Goal: Information Seeking & Learning: Learn about a topic

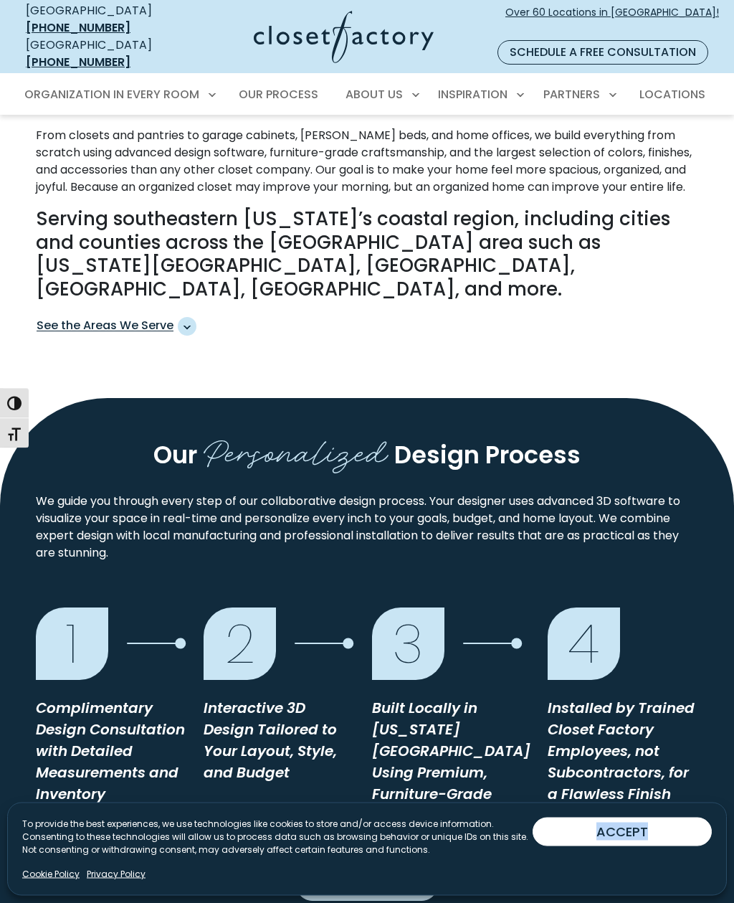
scroll to position [833, 0]
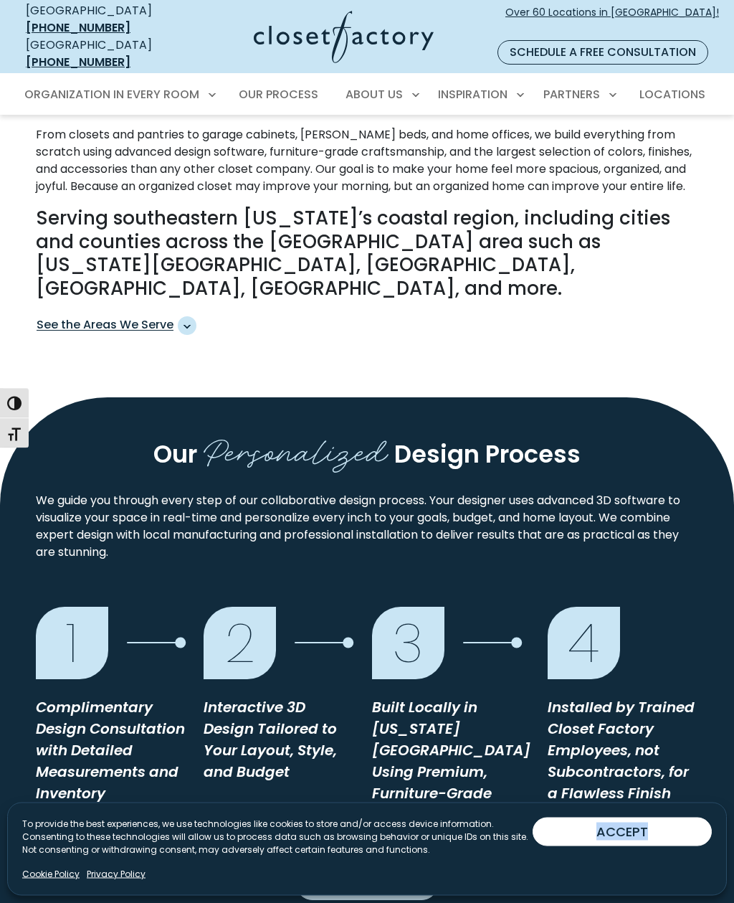
click at [636, 855] on div "Get Started" at bounding box center [367, 878] width 680 height 46
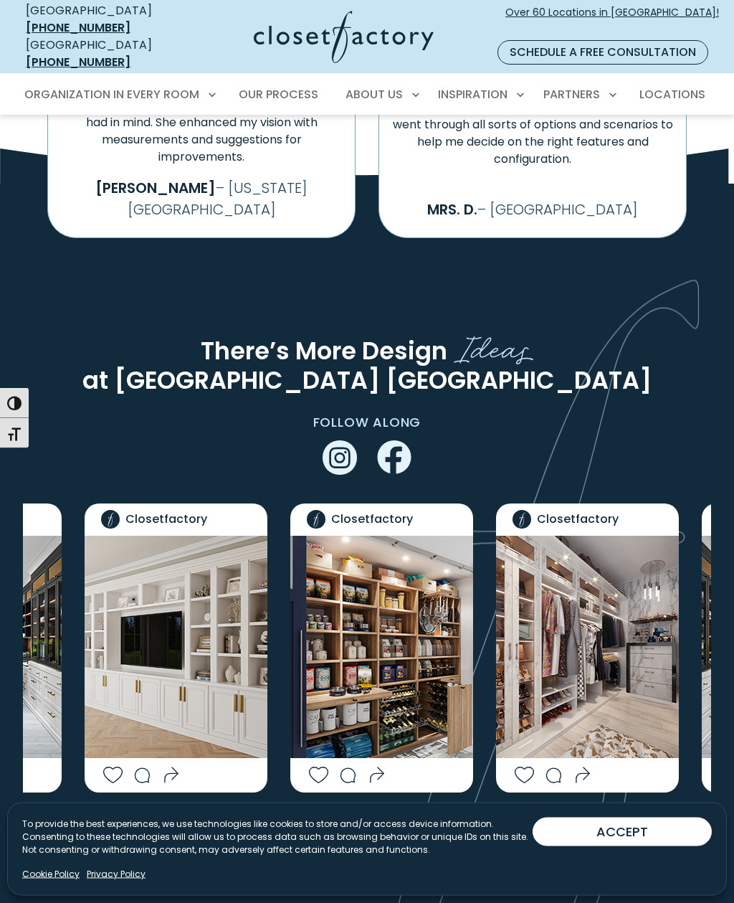
scroll to position [2416, 0]
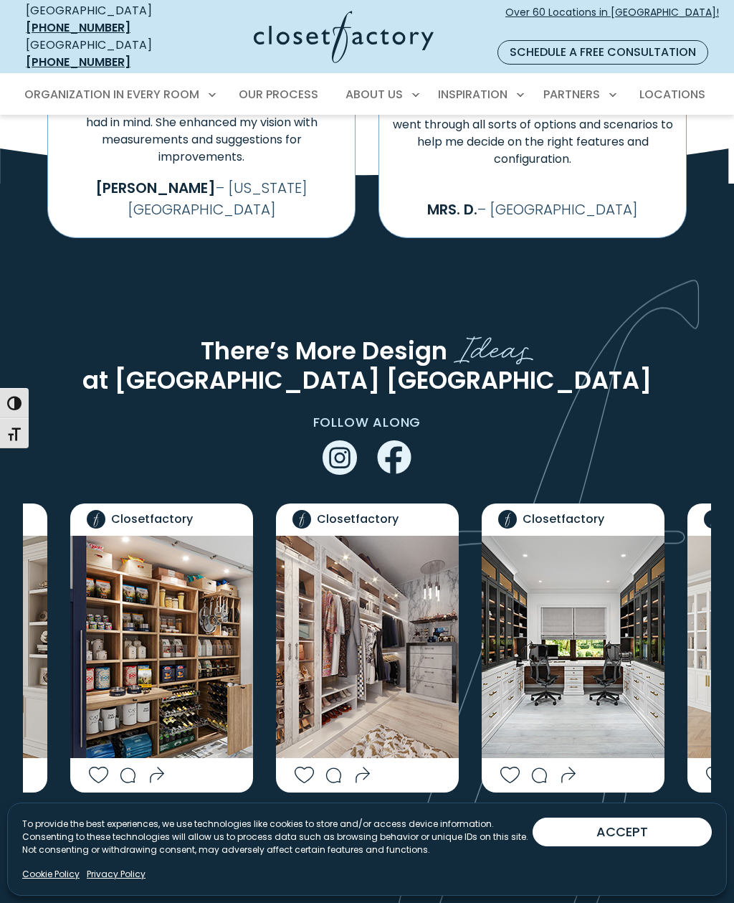
click at [411, 554] on img "Social Grid" at bounding box center [367, 647] width 183 height 222
click at [417, 556] on img "Social Grid" at bounding box center [367, 647] width 183 height 222
click at [403, 584] on img "Social Grid" at bounding box center [367, 647] width 183 height 222
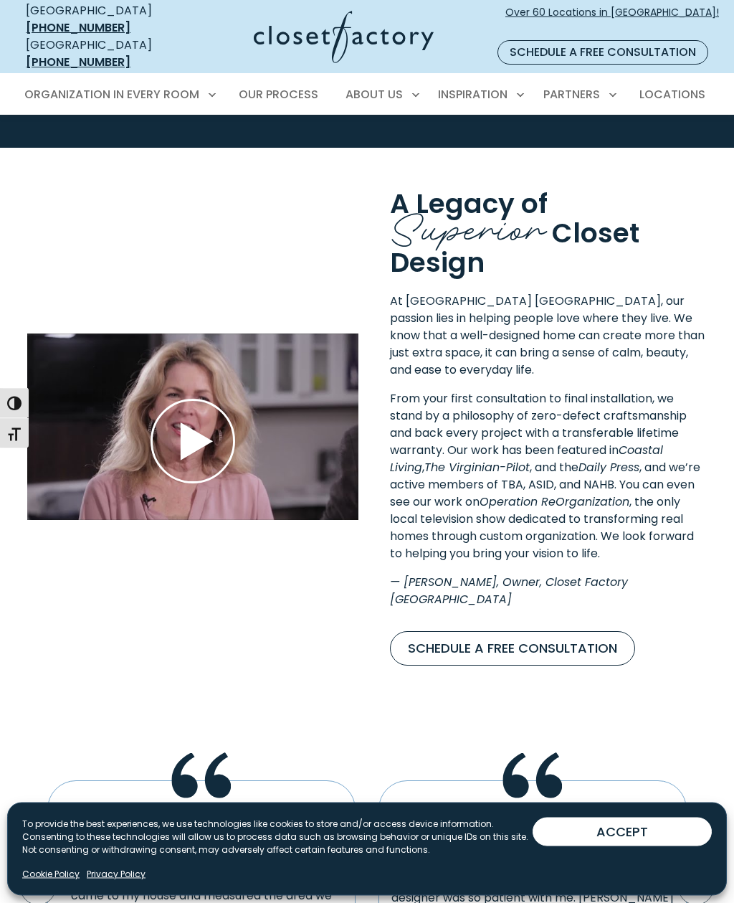
scroll to position [1586, 0]
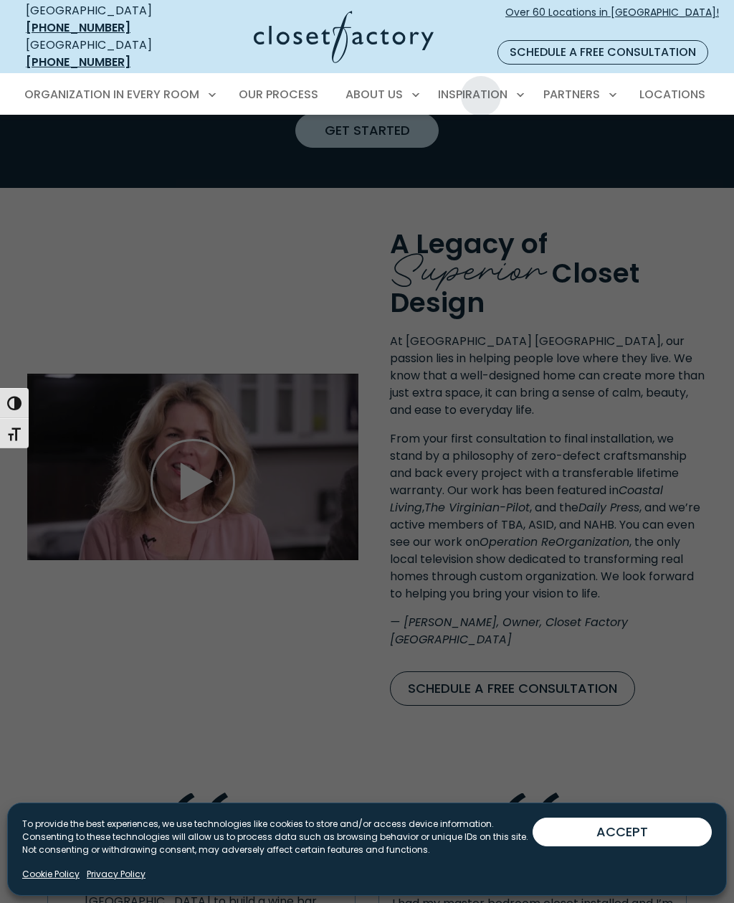
click at [467, 138] on span "Inspiration Gallery" at bounding box center [448, 145] width 108 height 14
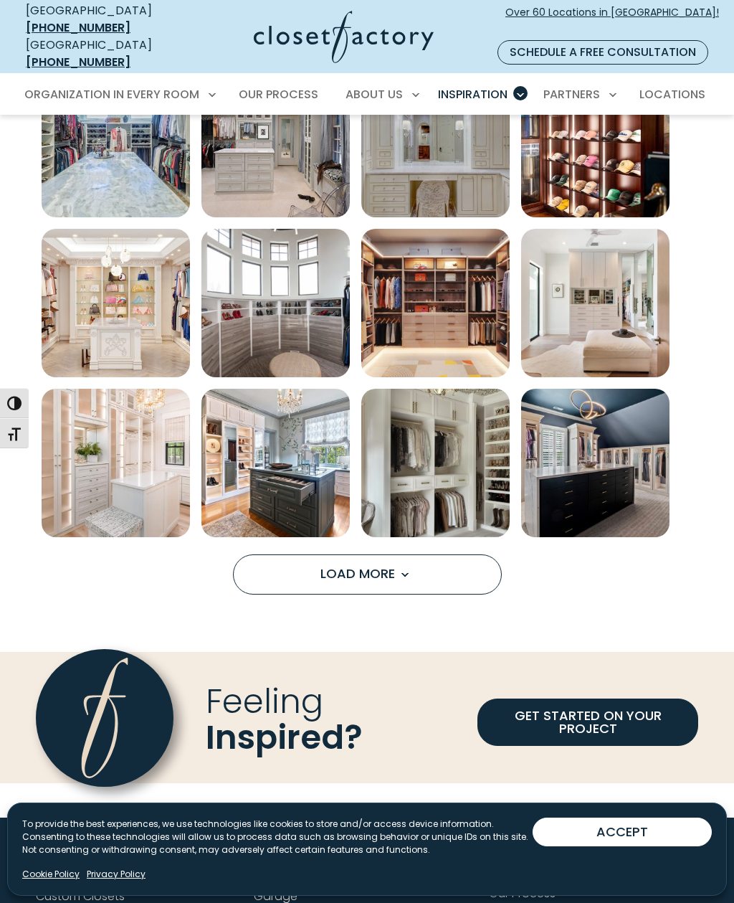
scroll to position [717, 0]
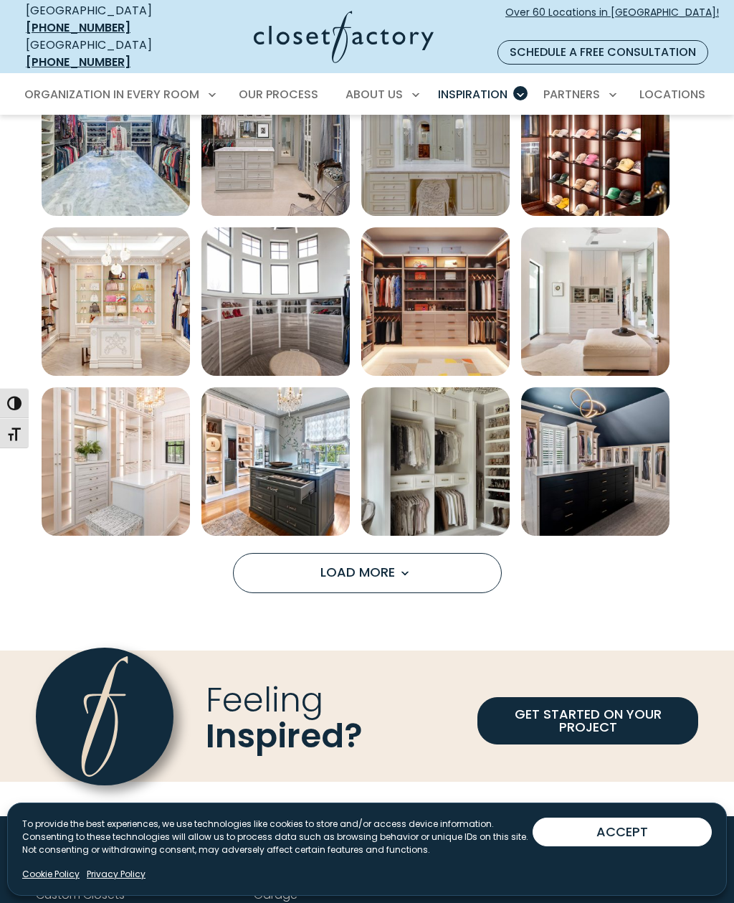
click at [593, 702] on link "GET STARTED ON YOUR PROJECT" at bounding box center [588, 720] width 221 height 47
click at [301, 86] on span "Our Process" at bounding box center [279, 94] width 80 height 16
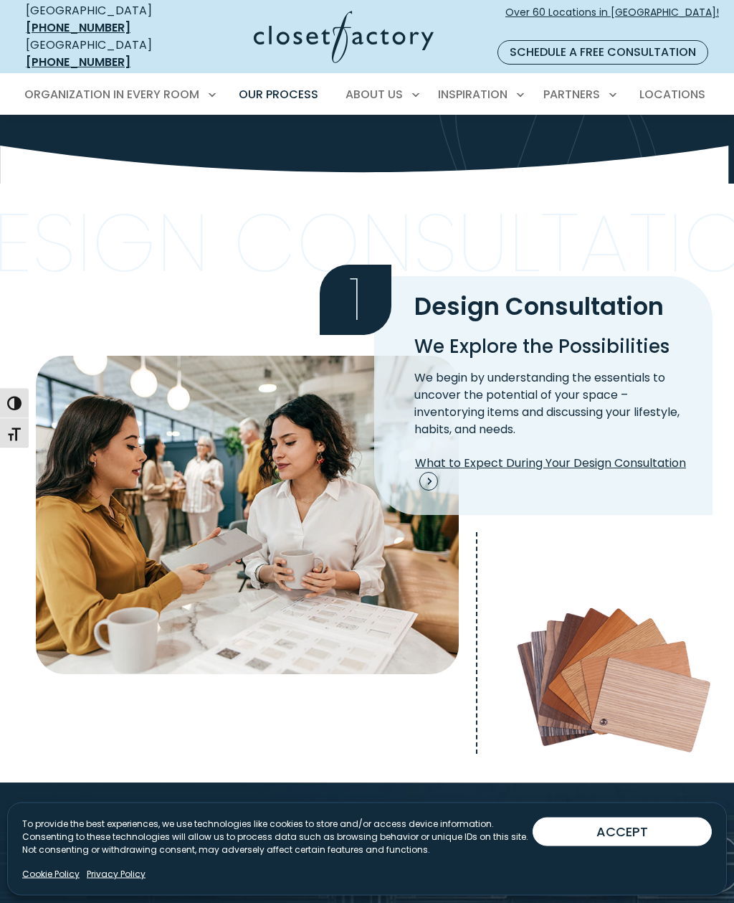
scroll to position [171, 0]
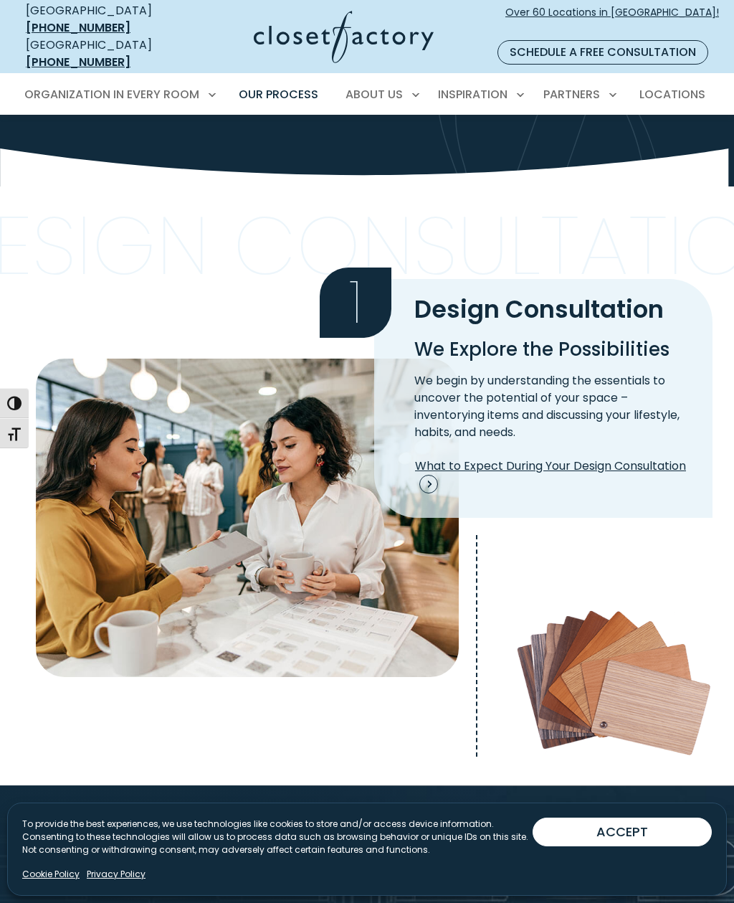
click at [618, 458] on span "What to Expect During Your Design Consultation" at bounding box center [555, 476] width 280 height 36
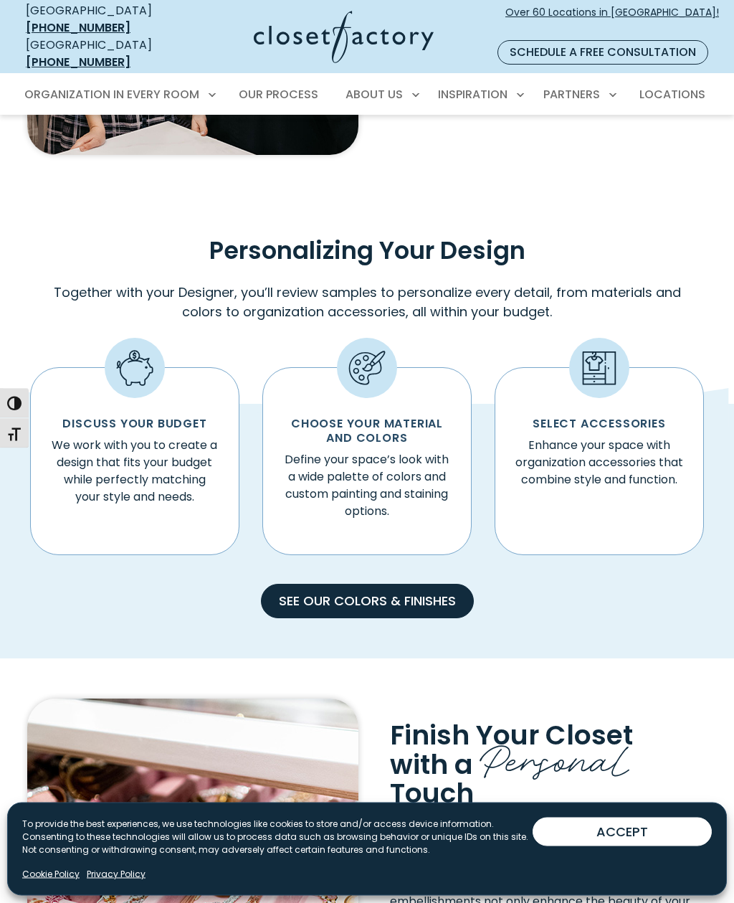
scroll to position [637, 0]
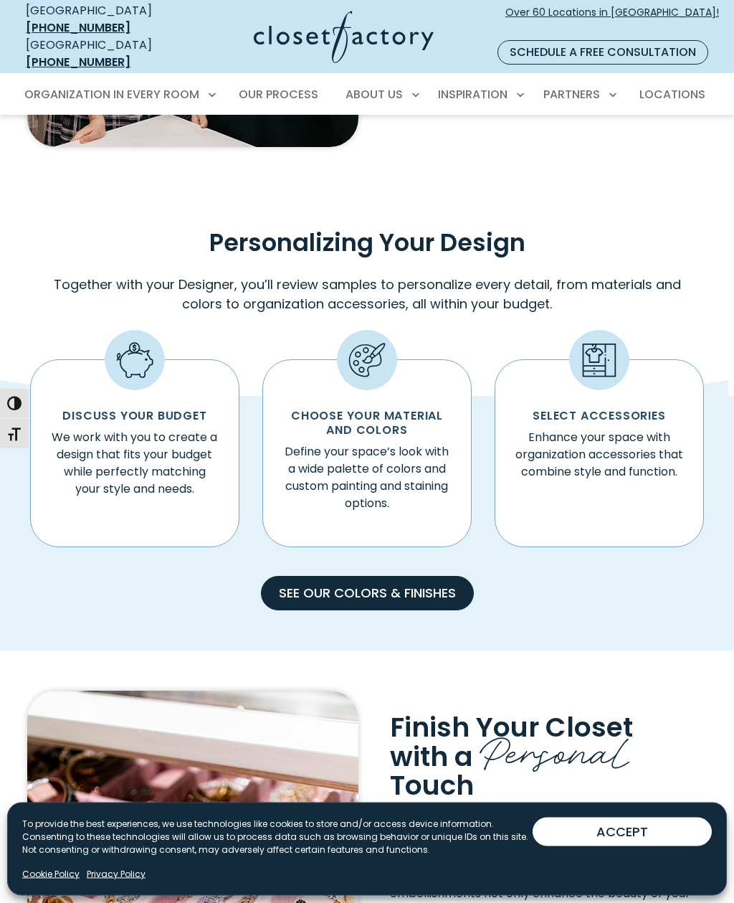
click at [400, 577] on link "See our Colors & Finishes" at bounding box center [367, 594] width 213 height 34
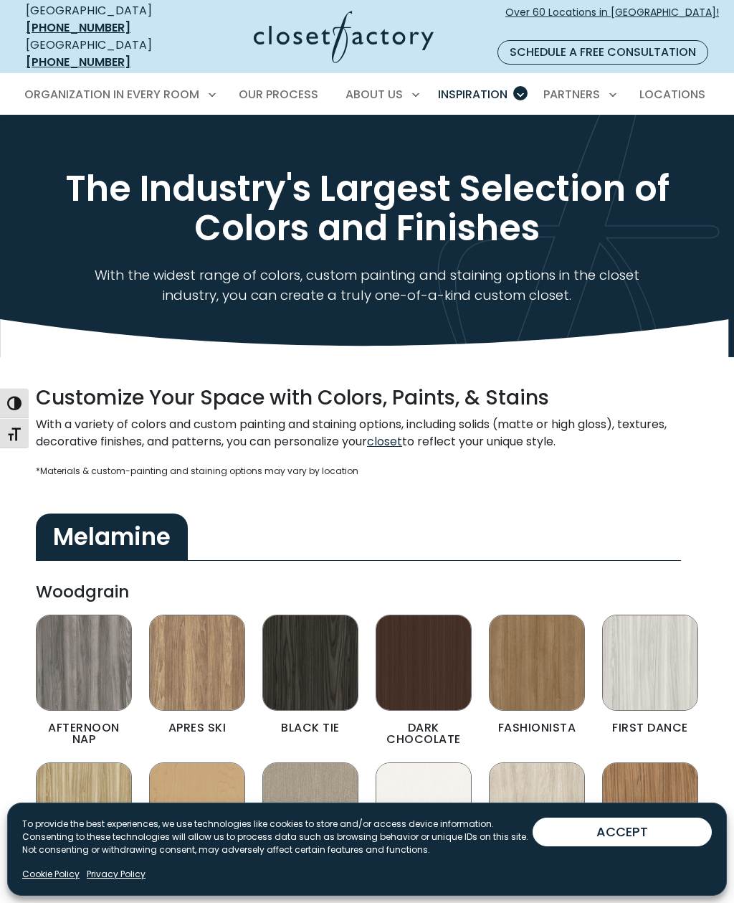
click at [623, 6] on span "Over 60 Locations in [GEOGRAPHIC_DATA]!" at bounding box center [613, 20] width 214 height 30
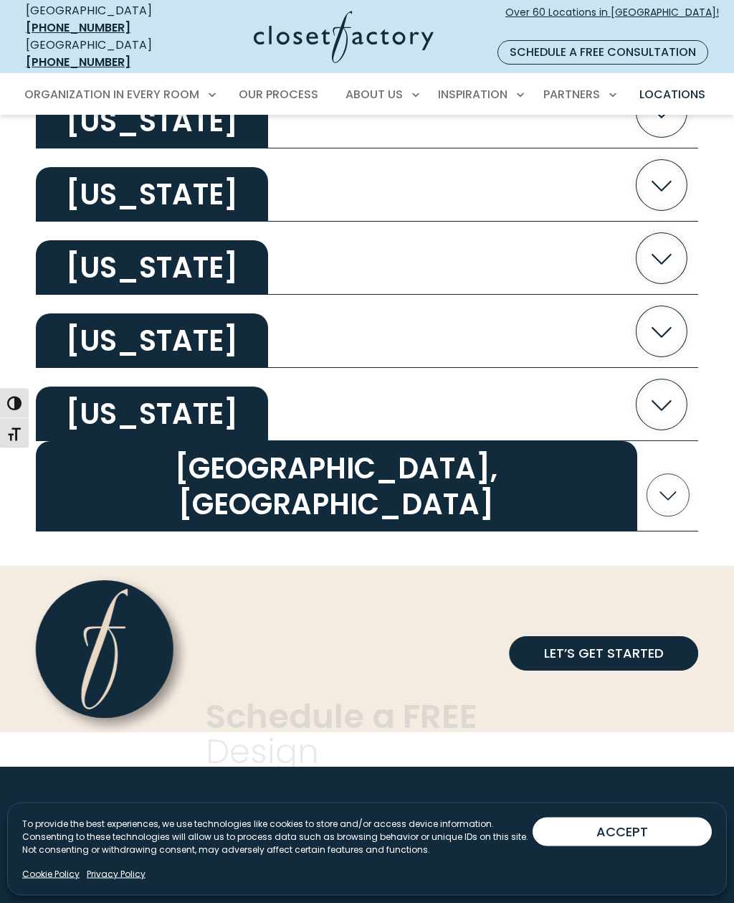
click at [87, 241] on h2 "Virginia" at bounding box center [152, 268] width 232 height 55
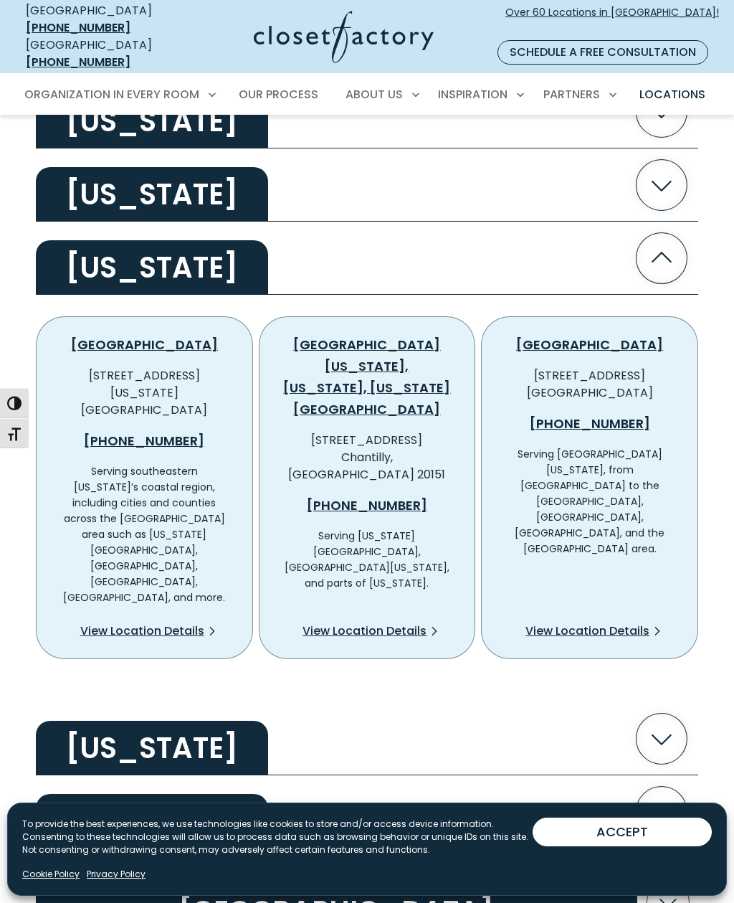
click at [627, 531] on div "Richmond 10520 Lakeridge Parkway, Suite A Ashland, VA 23005 (804) 522-0772 Serv…" at bounding box center [589, 487] width 217 height 343
click at [602, 623] on span "View Location Details" at bounding box center [588, 631] width 124 height 17
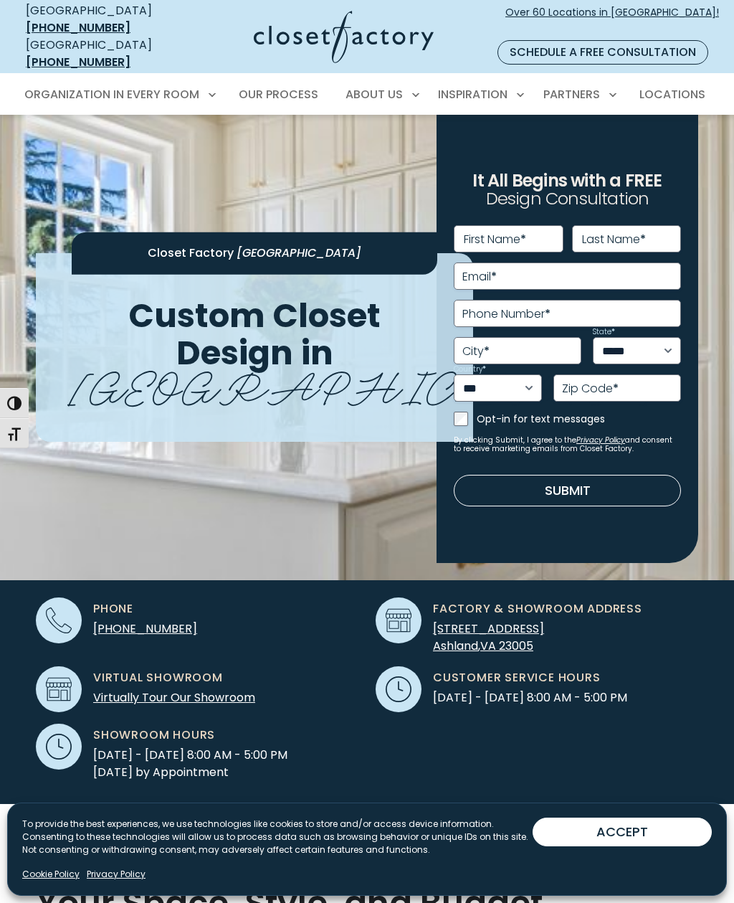
click at [155, 689] on link "Virtually Tour Our Showroom" at bounding box center [174, 697] width 162 height 16
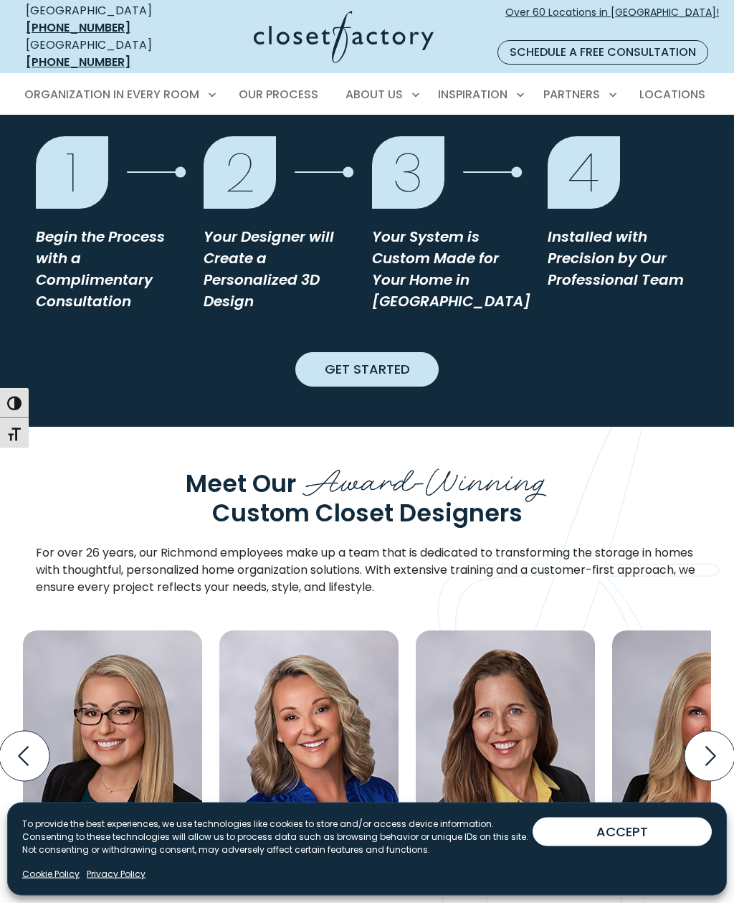
scroll to position [3831, 0]
